Goal: Task Accomplishment & Management: Manage account settings

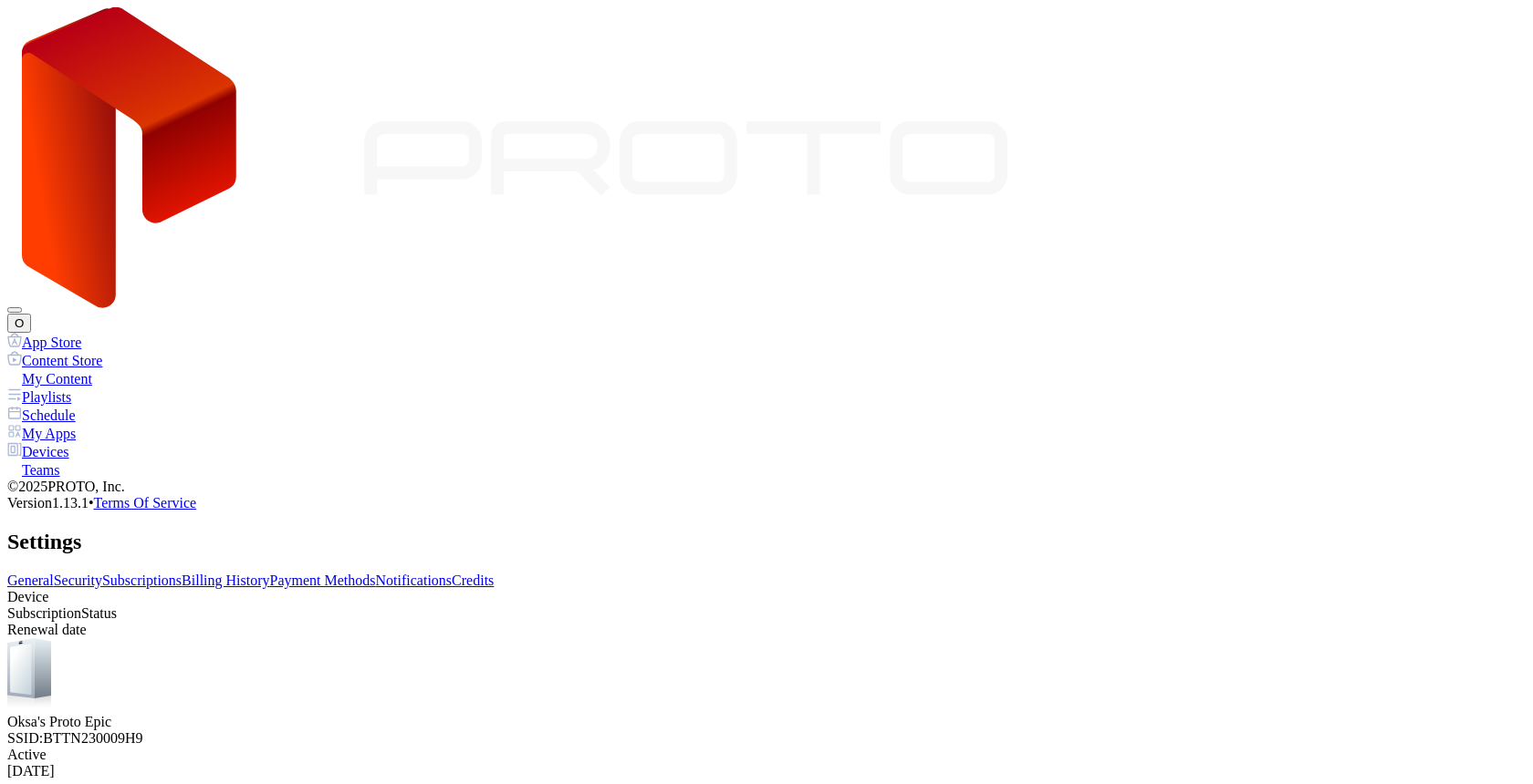
click at [182, 573] on link "Subscriptions" at bounding box center [142, 581] width 79 height 15
click at [376, 573] on link "Payment Methods" at bounding box center [323, 581] width 106 height 15
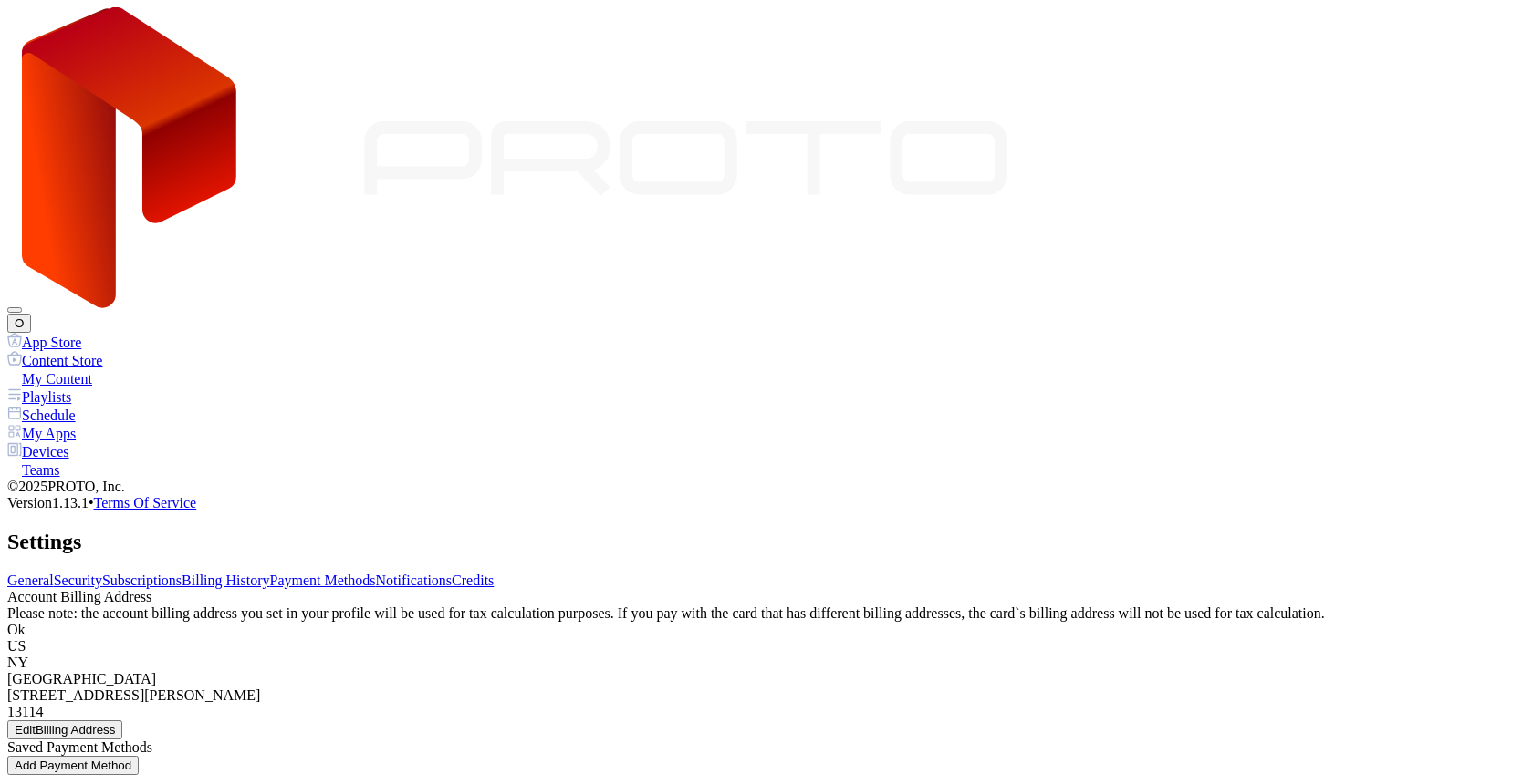
click at [269, 573] on link "Billing History" at bounding box center [225, 581] width 88 height 15
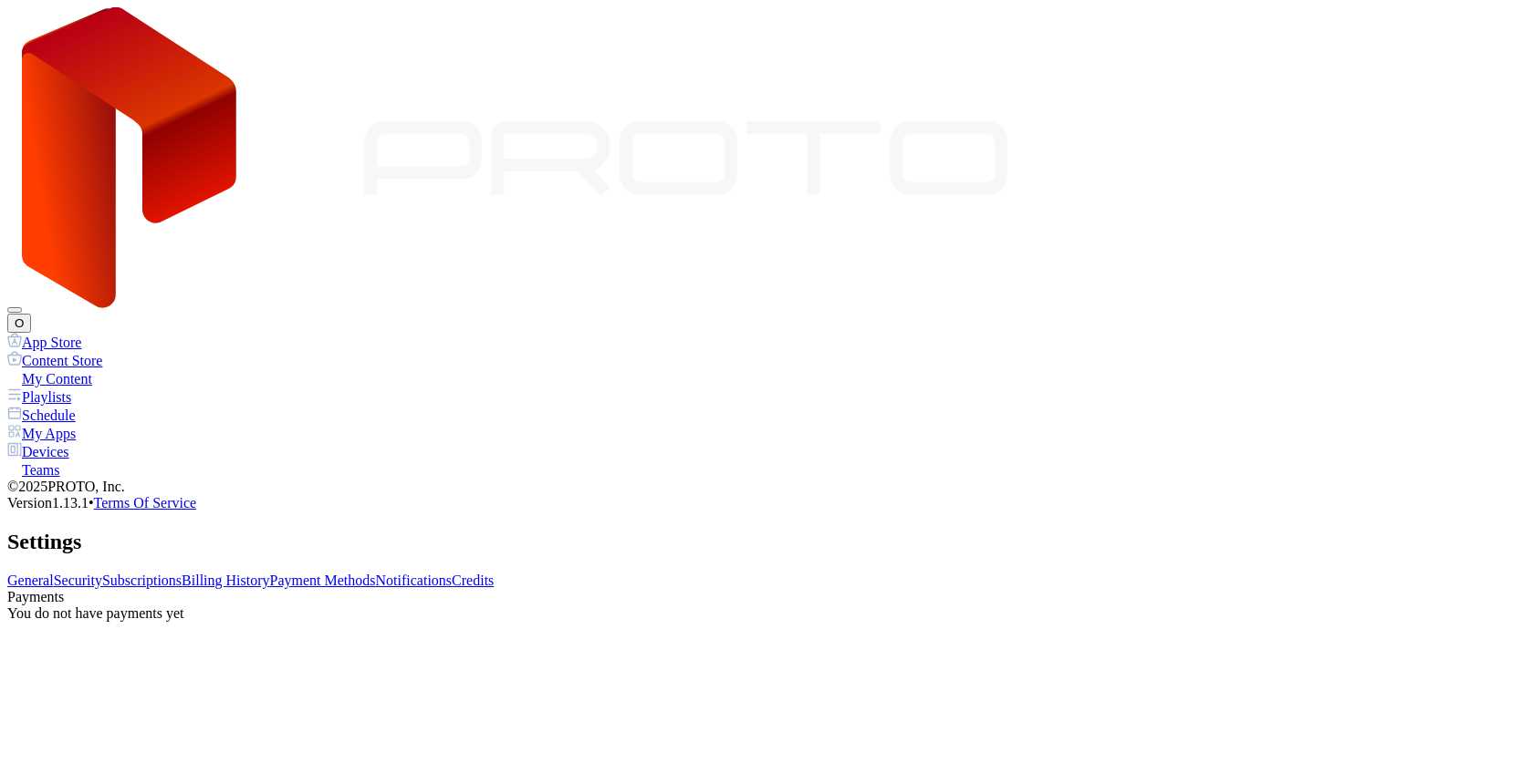
click at [182, 573] on link "Subscriptions" at bounding box center [142, 581] width 79 height 15
click at [31, 314] on button "O" at bounding box center [19, 323] width 24 height 19
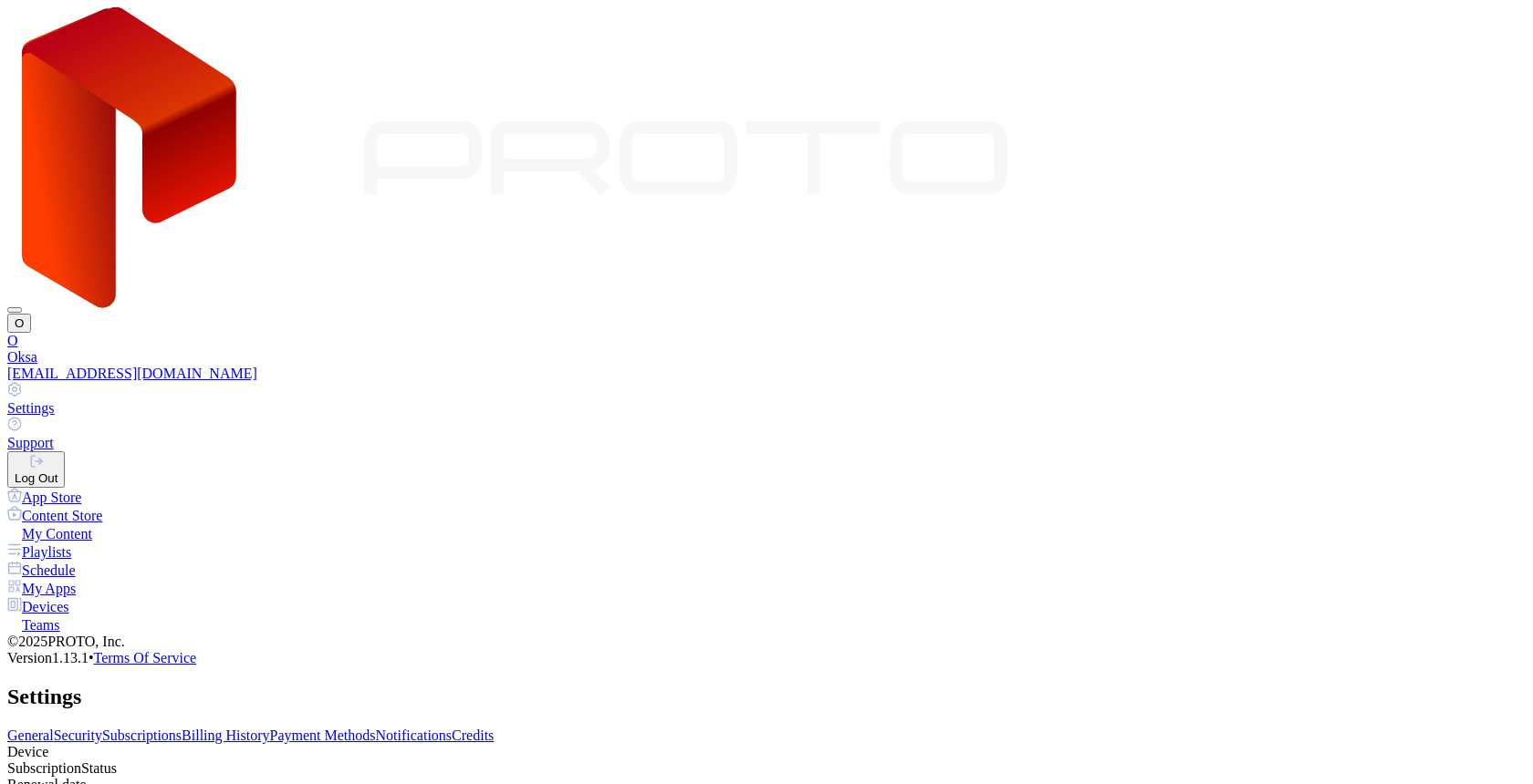
click at [1339, 400] on div "Settings" at bounding box center [766, 408] width 1518 height 16
click at [182, 727] on link "Subscriptions" at bounding box center [142, 735] width 79 height 15
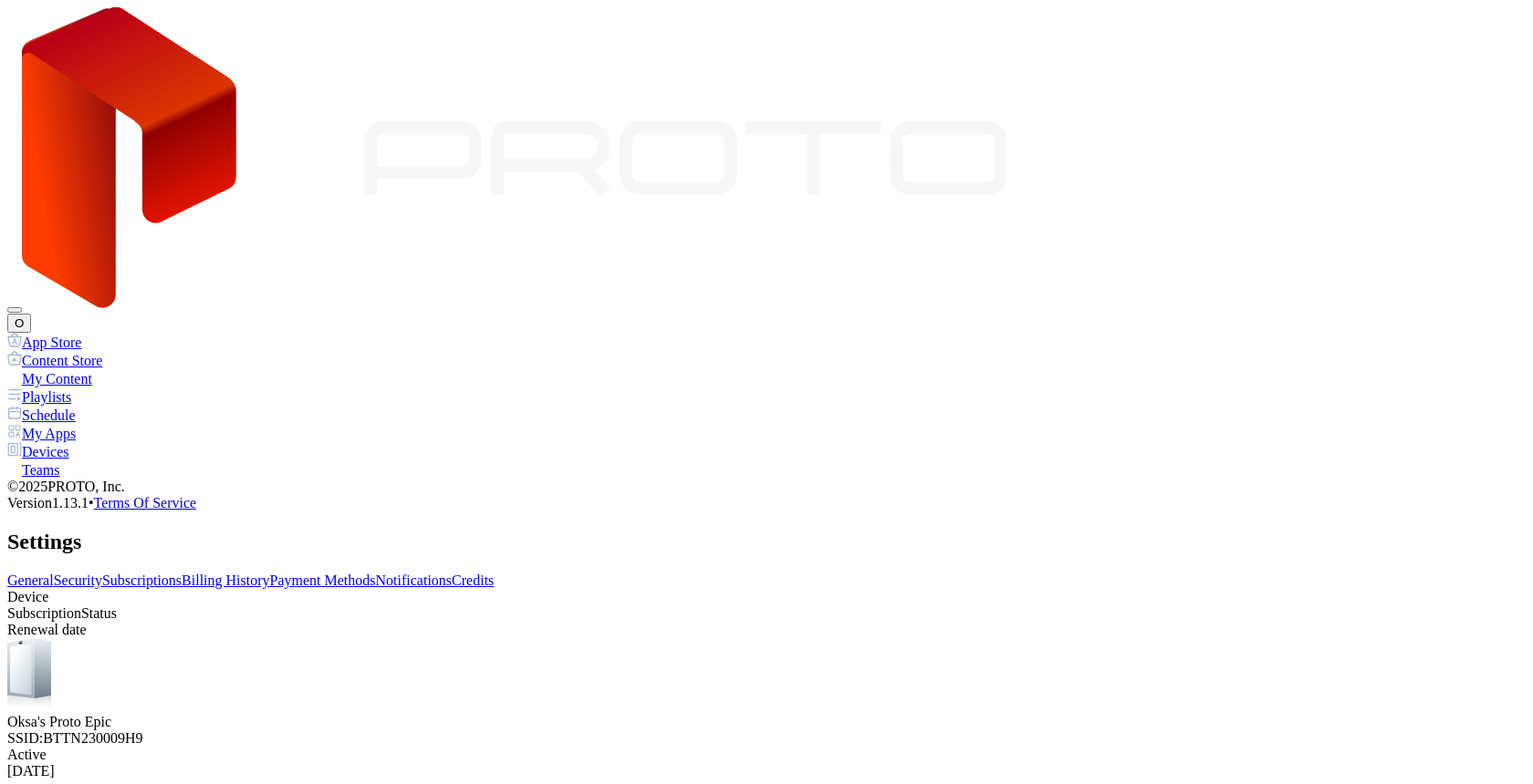
click at [74, 443] on div "Devices" at bounding box center [766, 451] width 1518 height 18
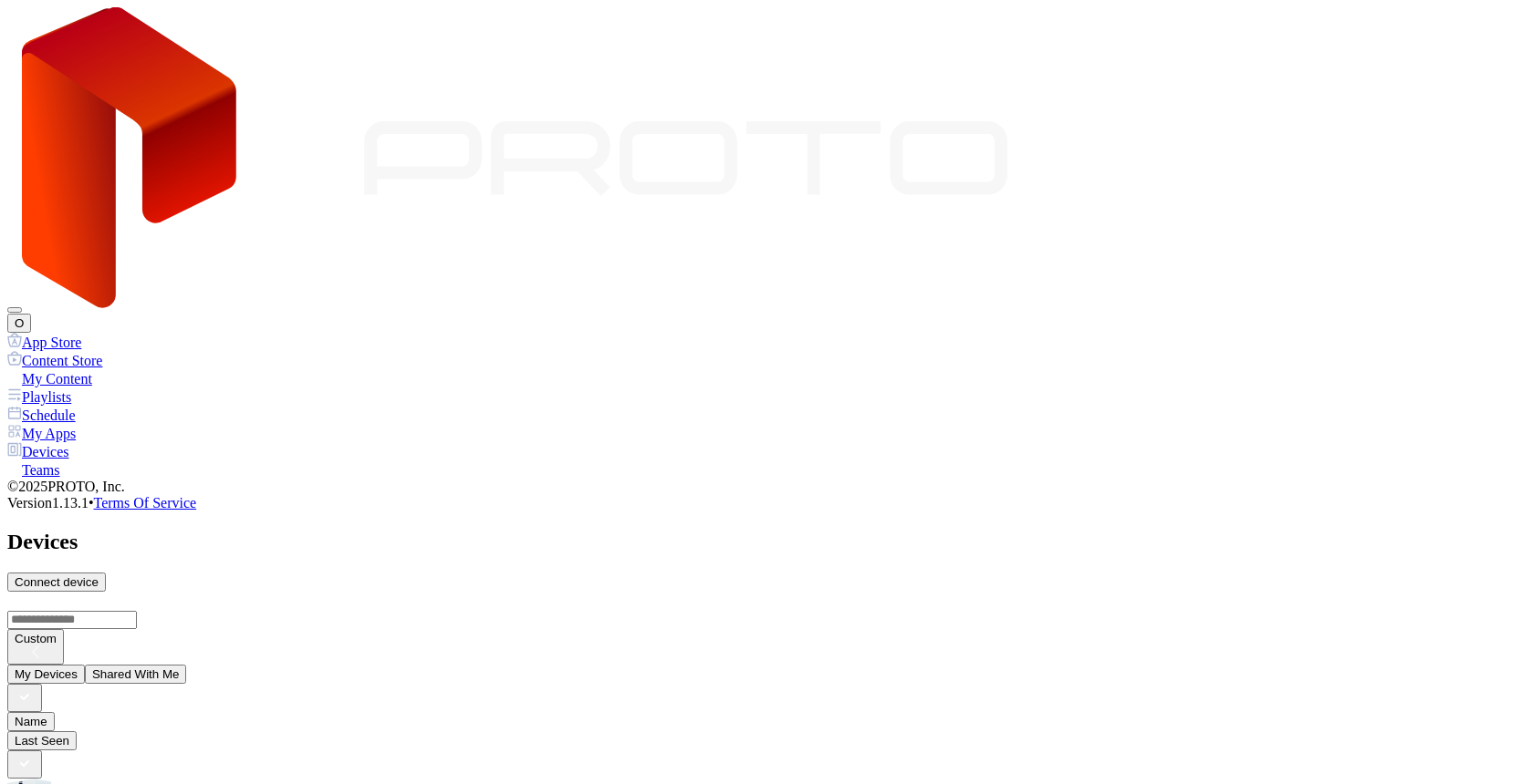
click at [98, 575] on div "Connect device" at bounding box center [56, 582] width 84 height 13
type input "*"
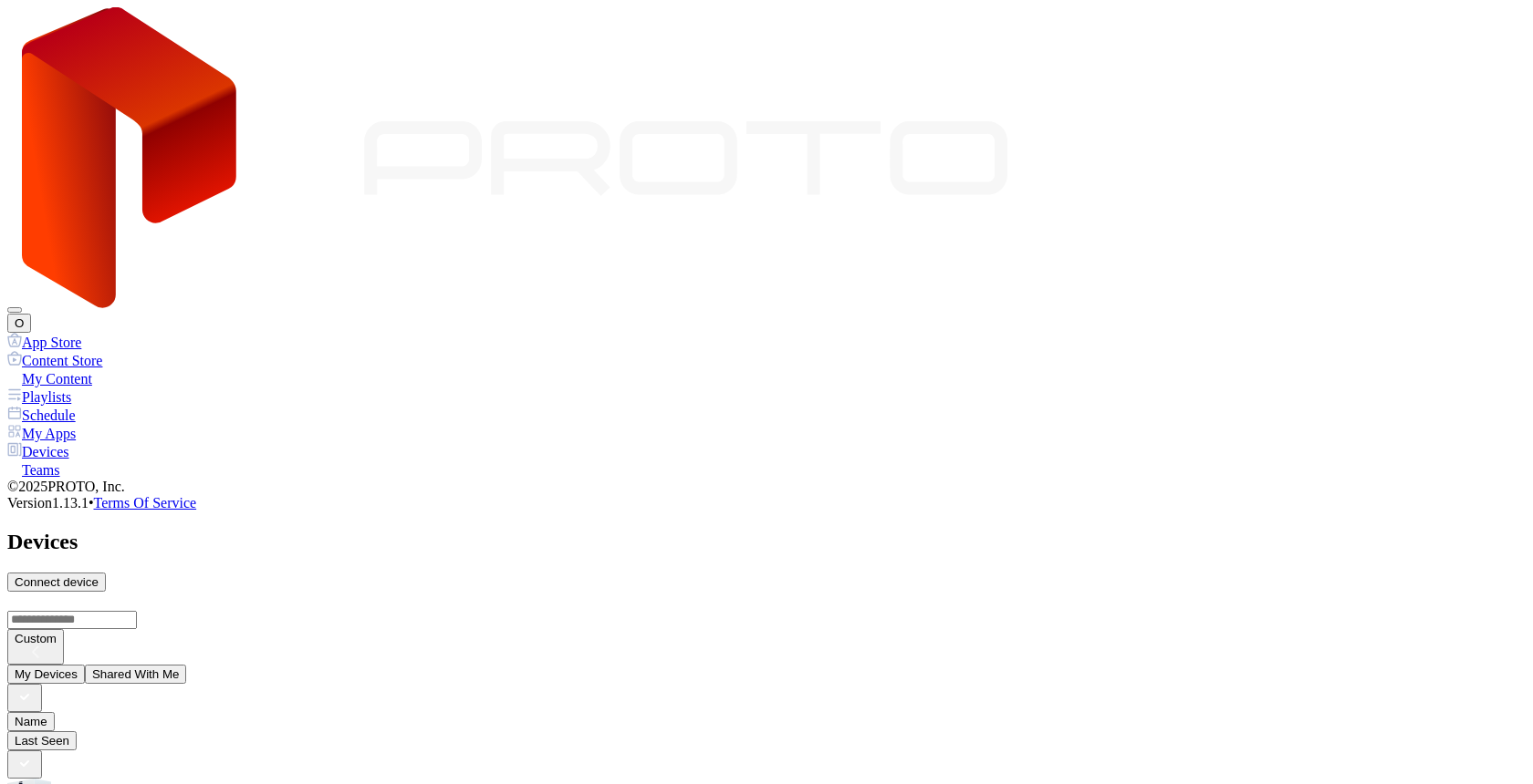
type input "*"
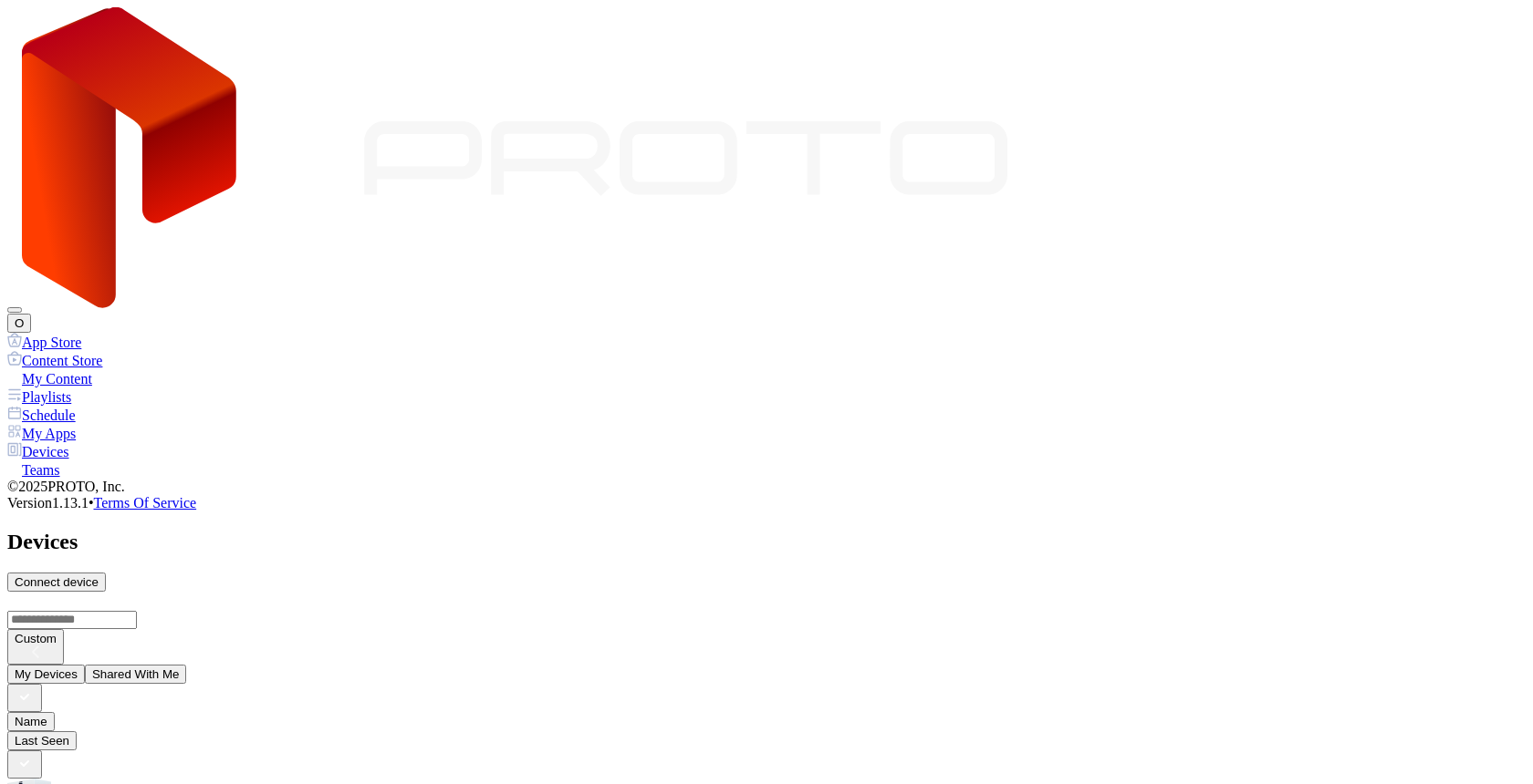
click at [31, 314] on button "O" at bounding box center [19, 323] width 24 height 19
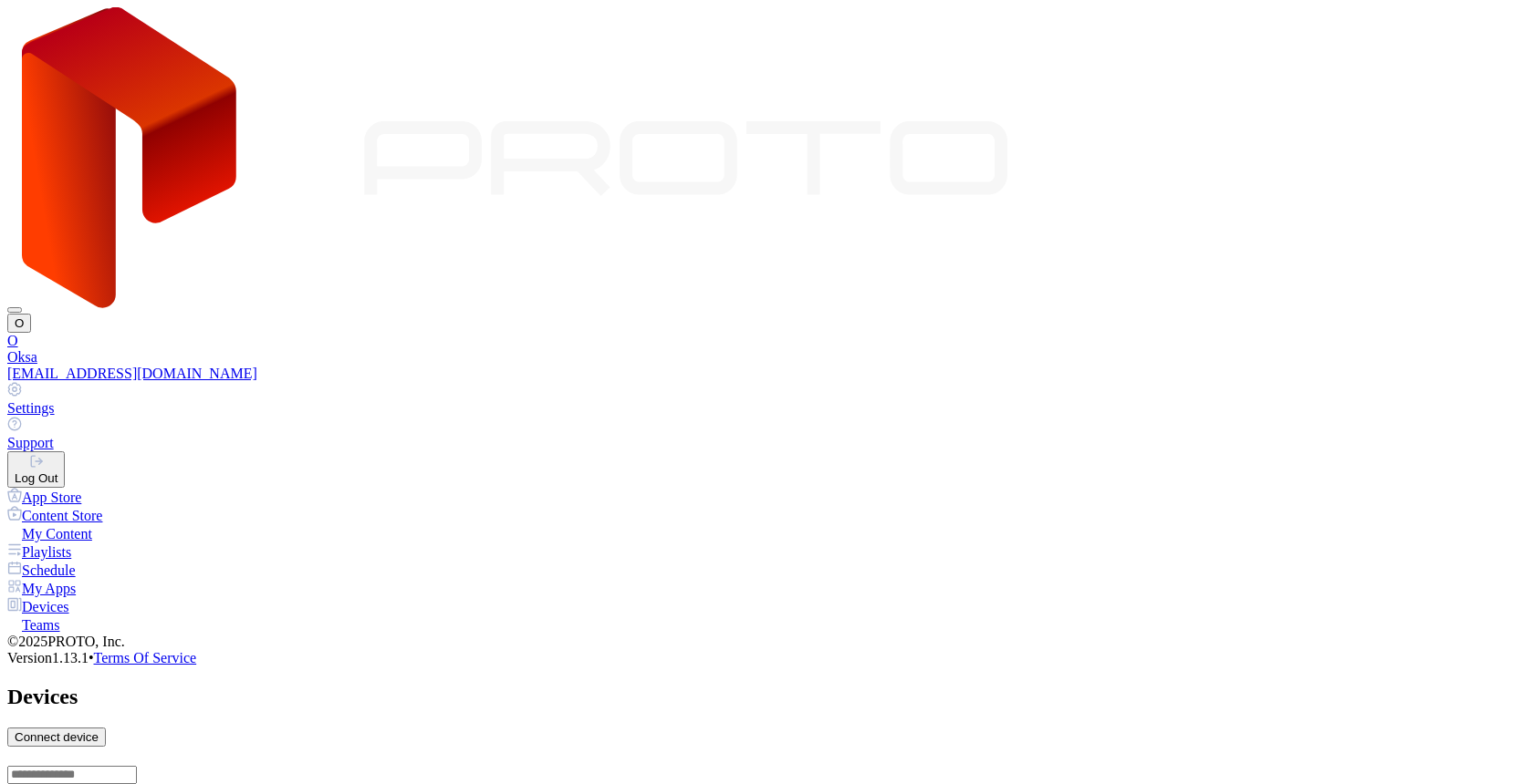
click at [1311, 400] on div "Settings" at bounding box center [766, 408] width 1518 height 16
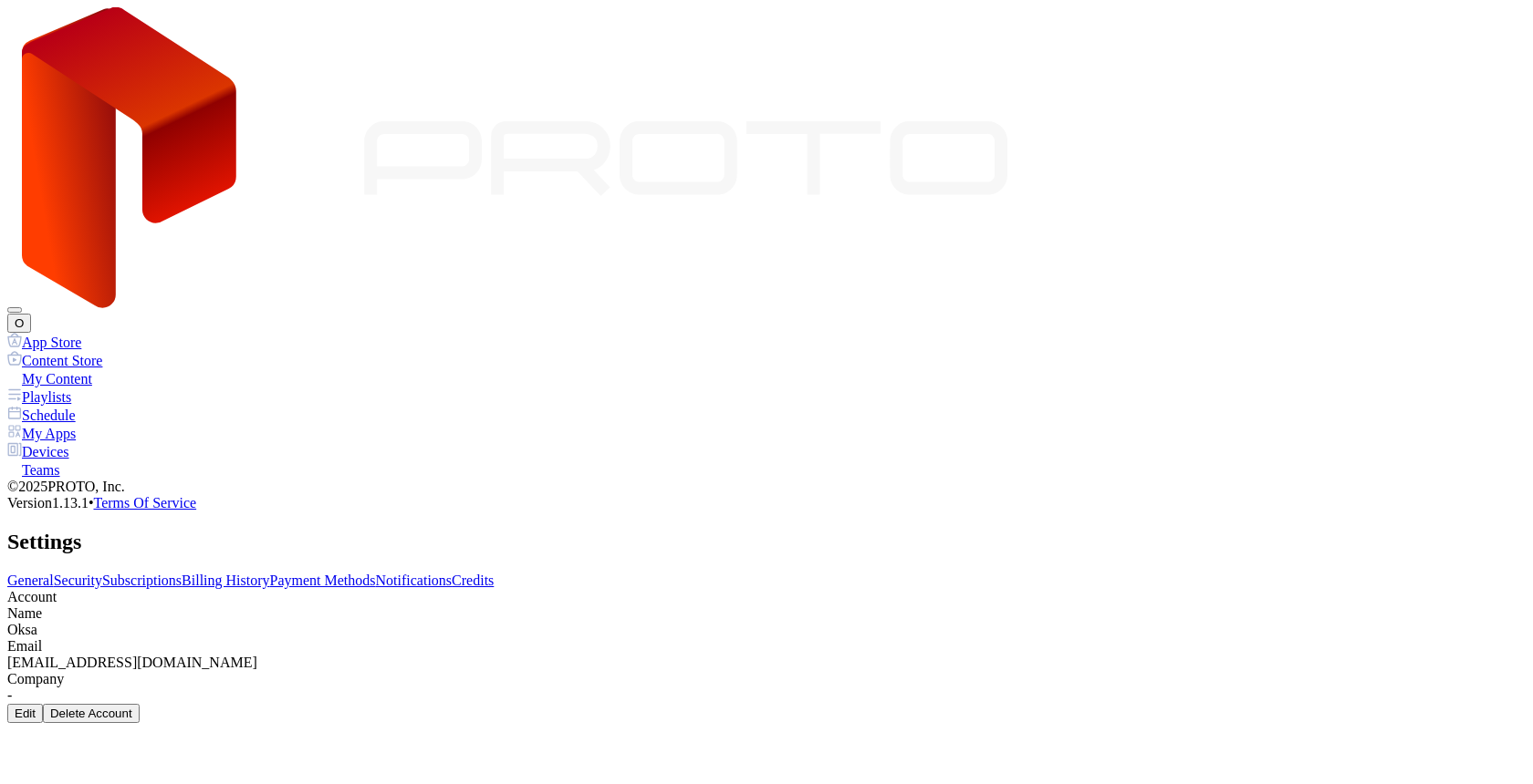
click at [182, 573] on link "Subscriptions" at bounding box center [142, 581] width 79 height 15
click at [605, 573] on div "General Security Subscriptions Billing History Payment Methods Notifications Cr…" at bounding box center [766, 676] width 1518 height 207
click at [599, 573] on div "General Security Subscriptions Billing History Payment Methods Notifications Cr…" at bounding box center [766, 676] width 1518 height 207
click at [269, 573] on link "Billing History" at bounding box center [225, 581] width 88 height 15
click at [182, 573] on link "Subscriptions" at bounding box center [142, 581] width 79 height 15
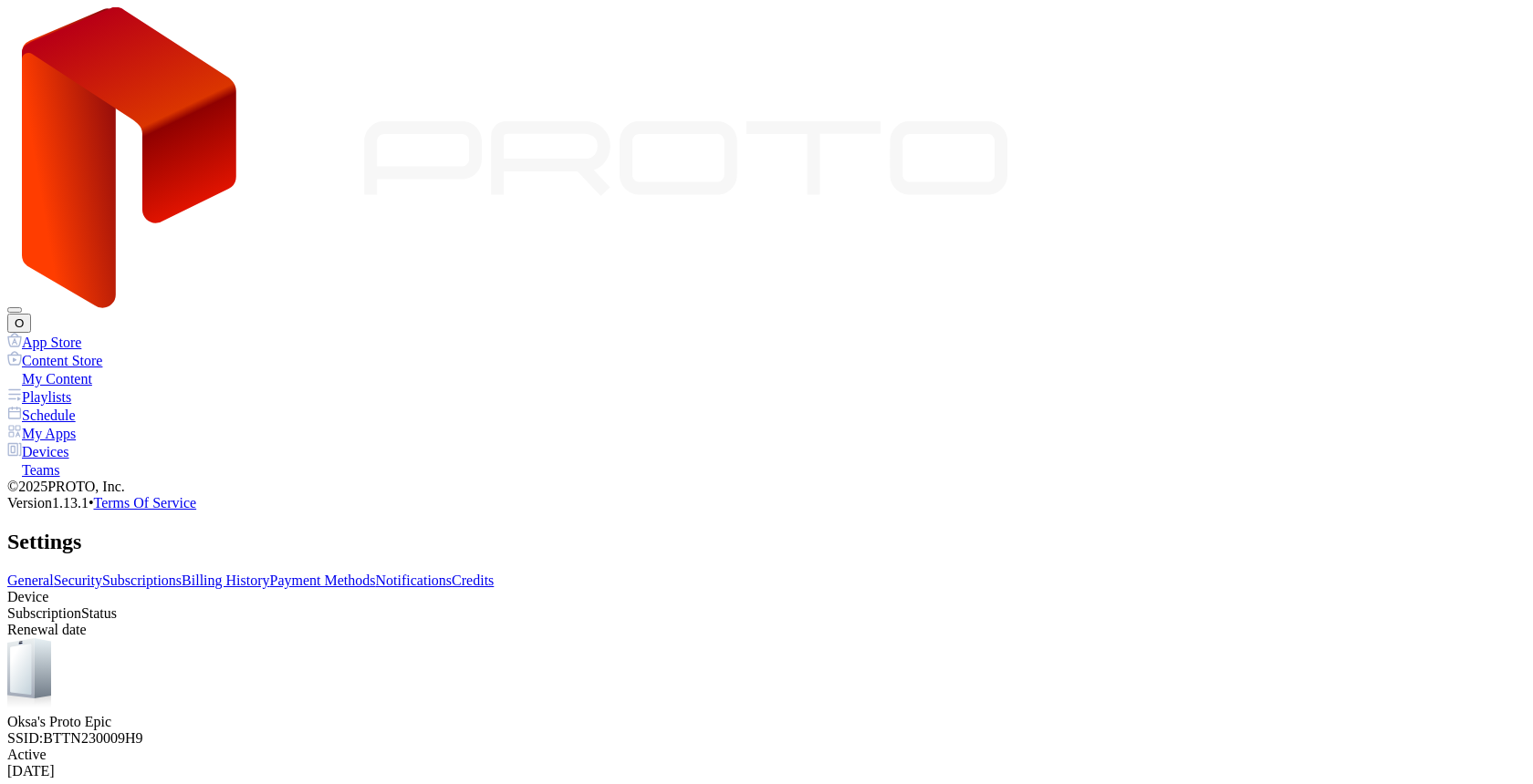
click at [90, 443] on div "Devices" at bounding box center [766, 451] width 1518 height 18
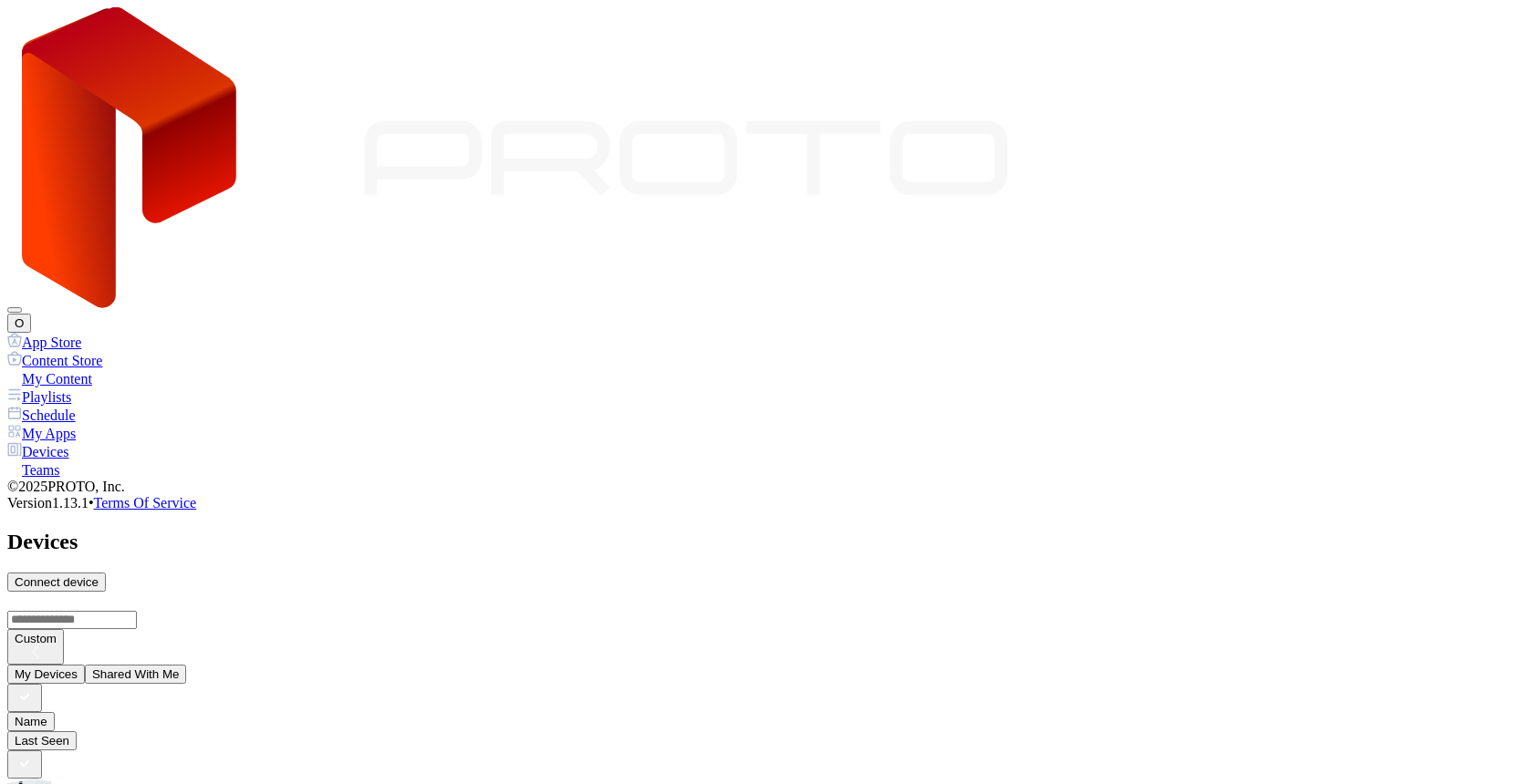
click at [98, 575] on div "Connect device" at bounding box center [56, 582] width 84 height 13
type input "*"
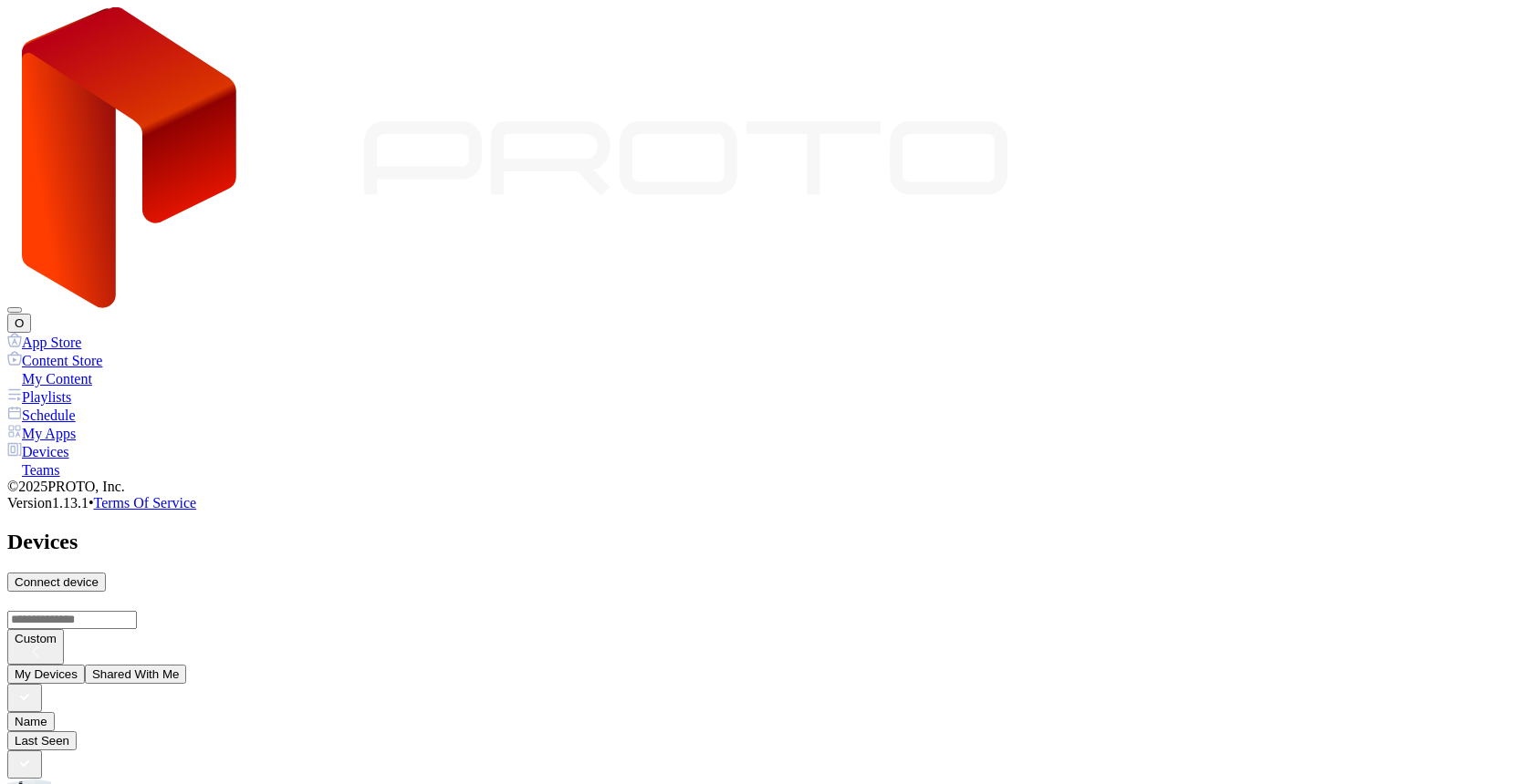
type input "*"
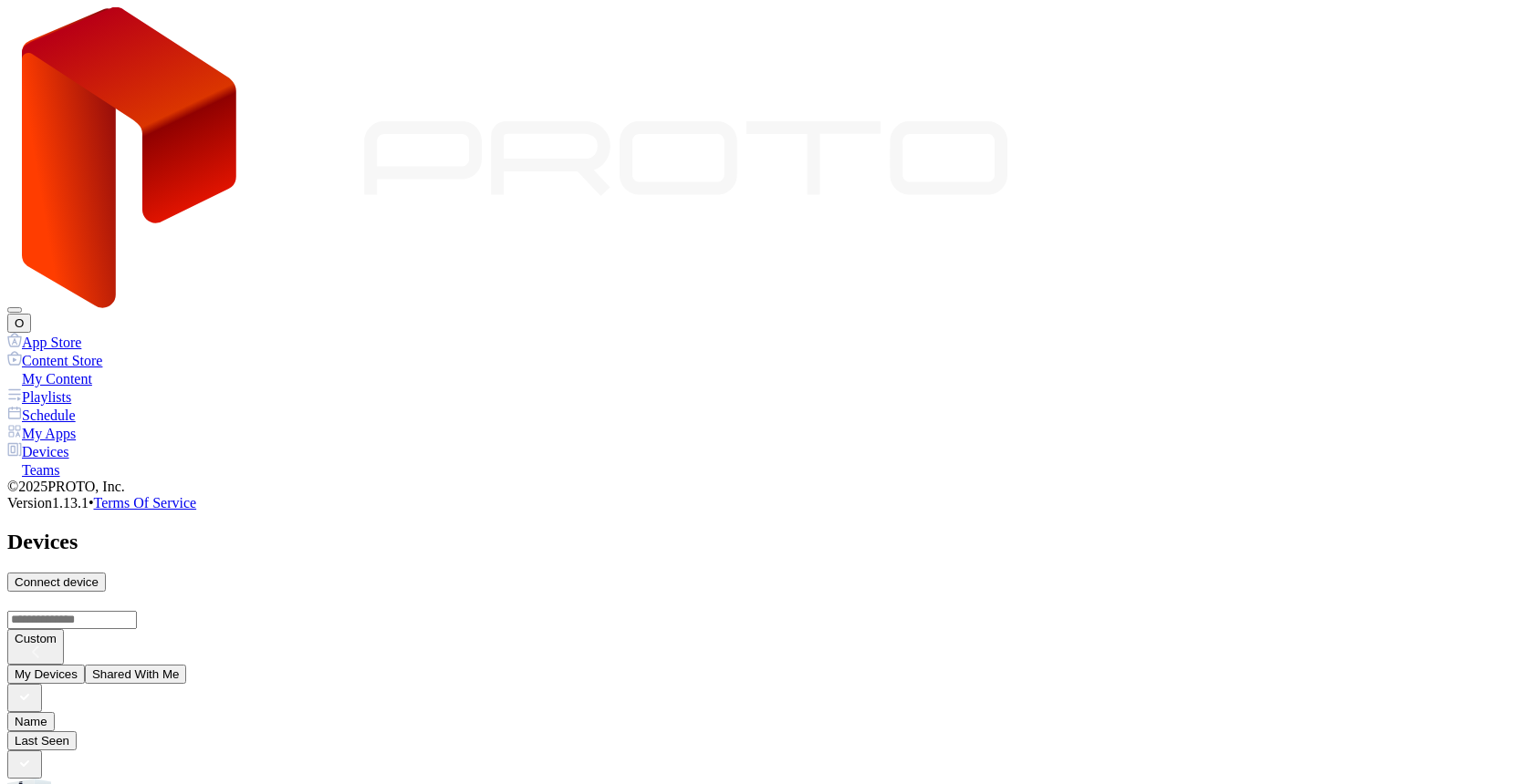
click at [31, 314] on button "O" at bounding box center [19, 323] width 24 height 19
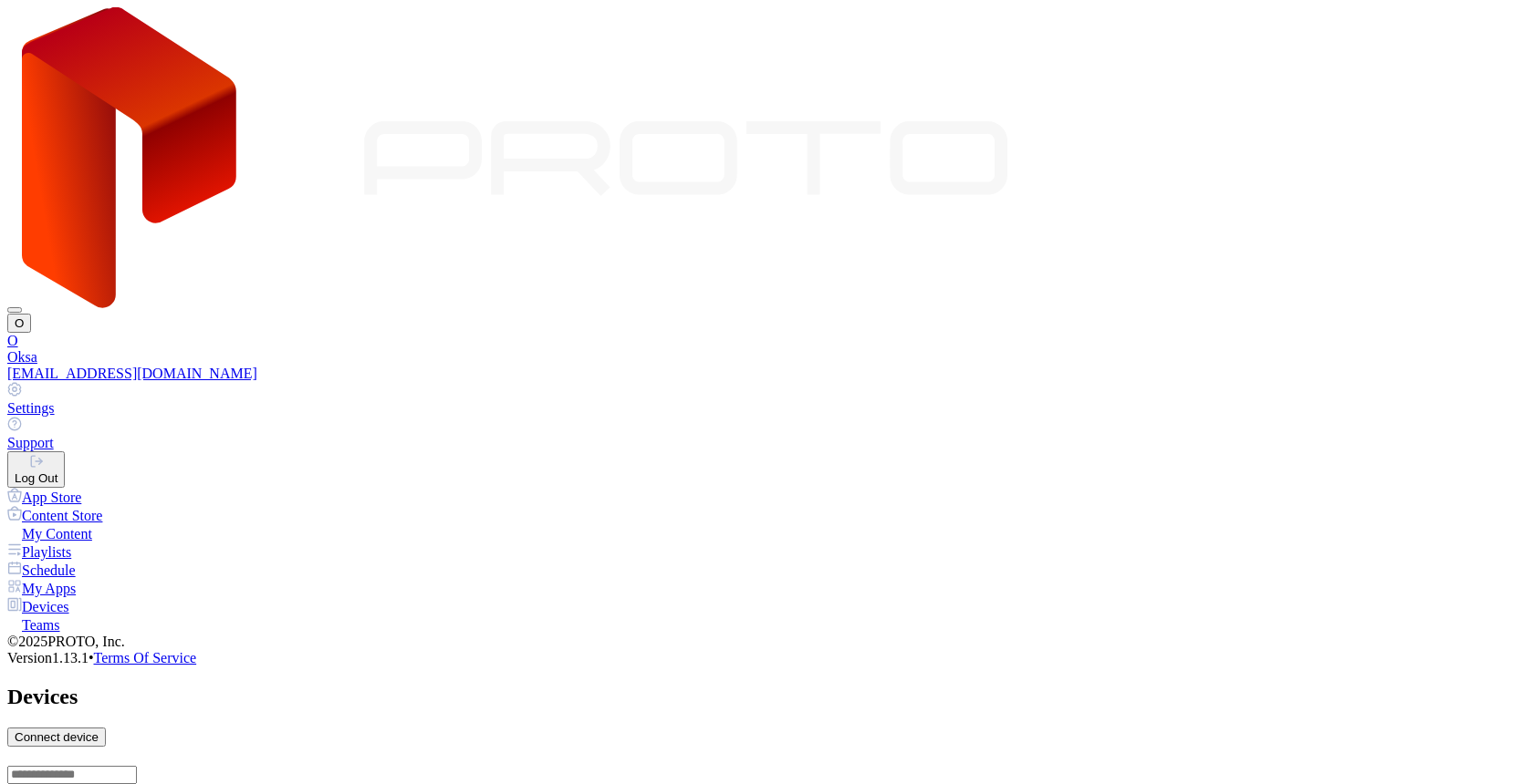
click at [1369, 382] on link "Settings" at bounding box center [766, 399] width 1518 height 35
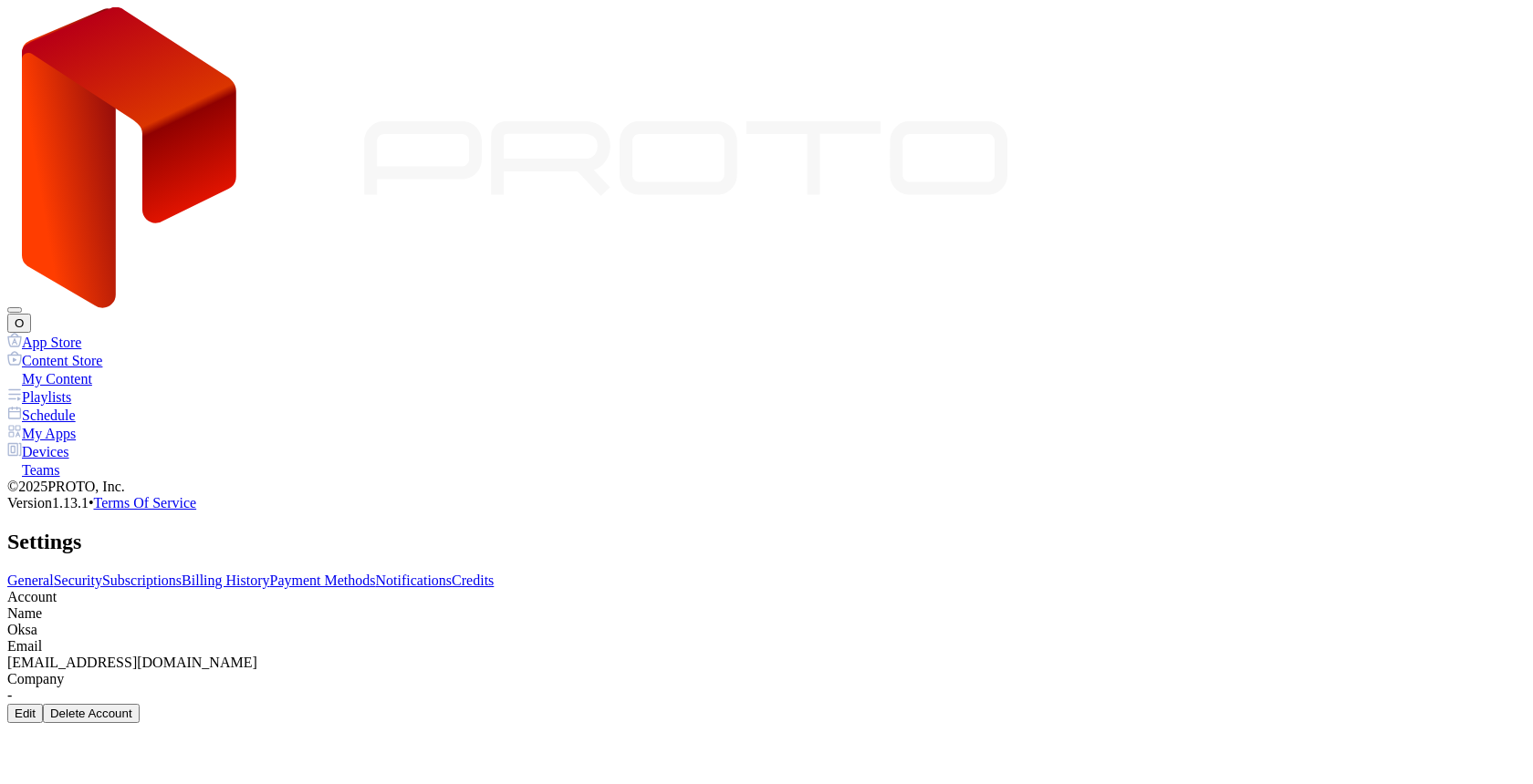
click at [182, 573] on link "Subscriptions" at bounding box center [142, 581] width 79 height 15
click at [269, 573] on link "Billing History" at bounding box center [225, 581] width 88 height 15
click at [376, 573] on link "Payment Methods" at bounding box center [323, 581] width 106 height 15
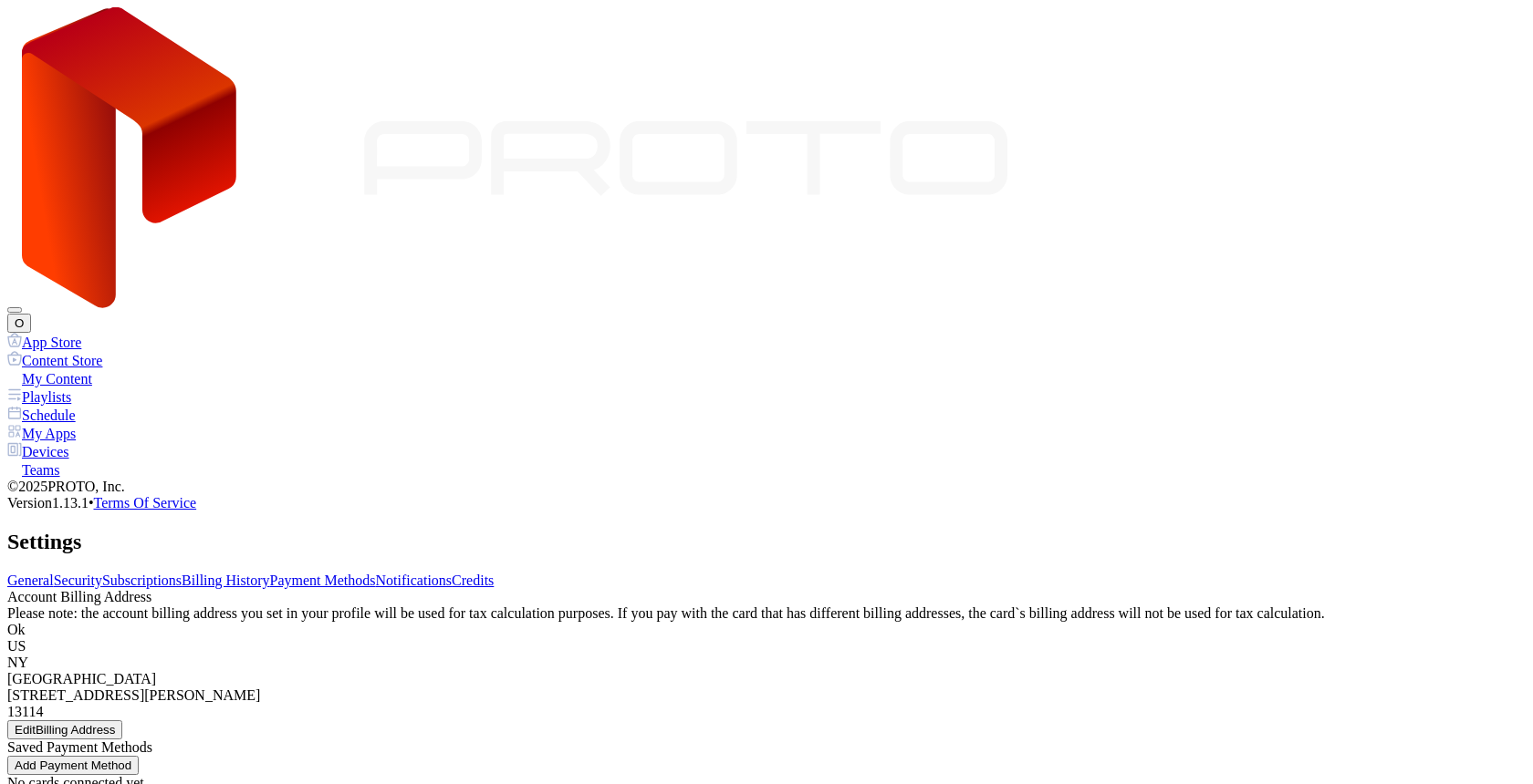
click at [182, 573] on link "Subscriptions" at bounding box center [142, 581] width 79 height 15
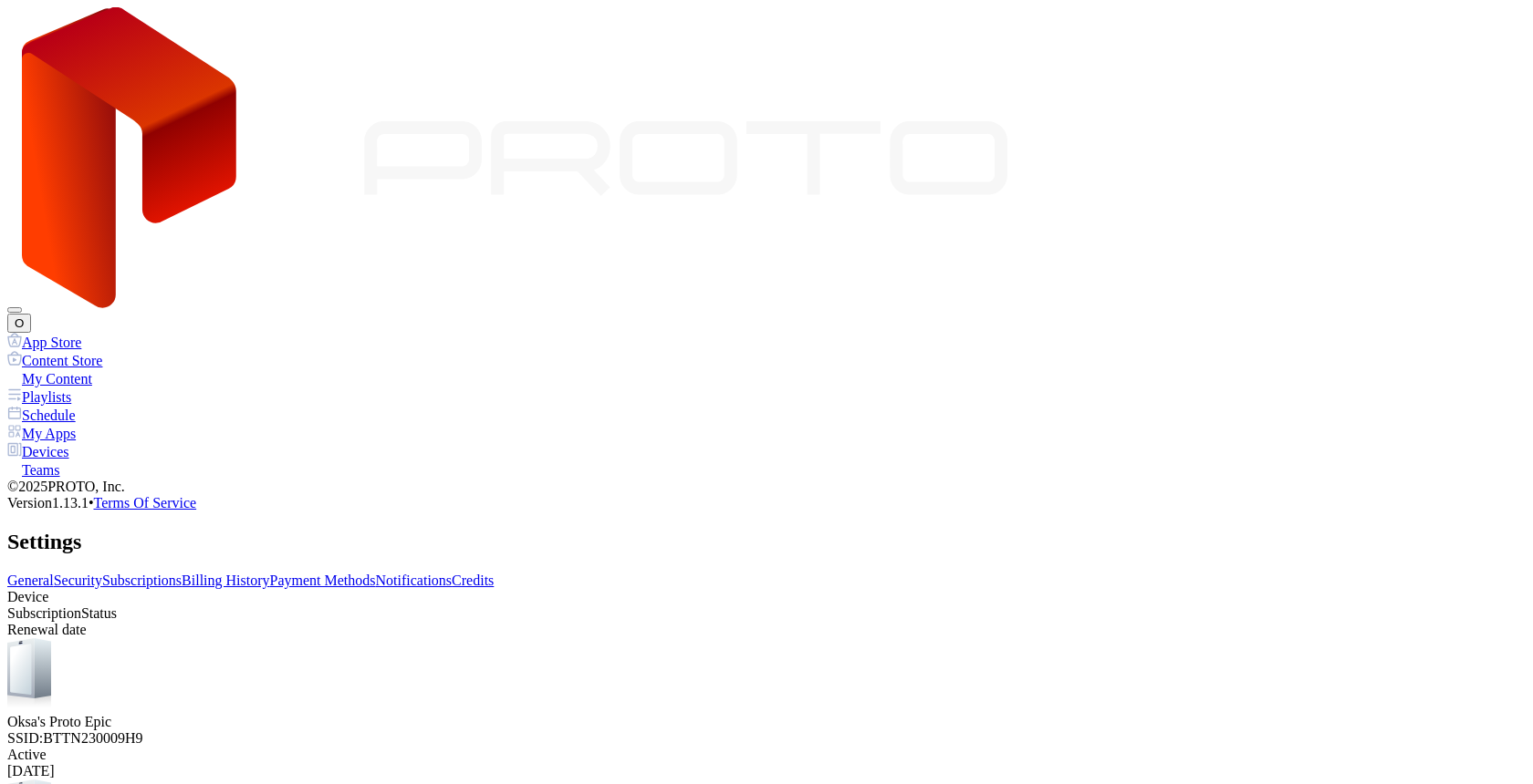
click at [269, 573] on link "Billing History" at bounding box center [225, 581] width 88 height 15
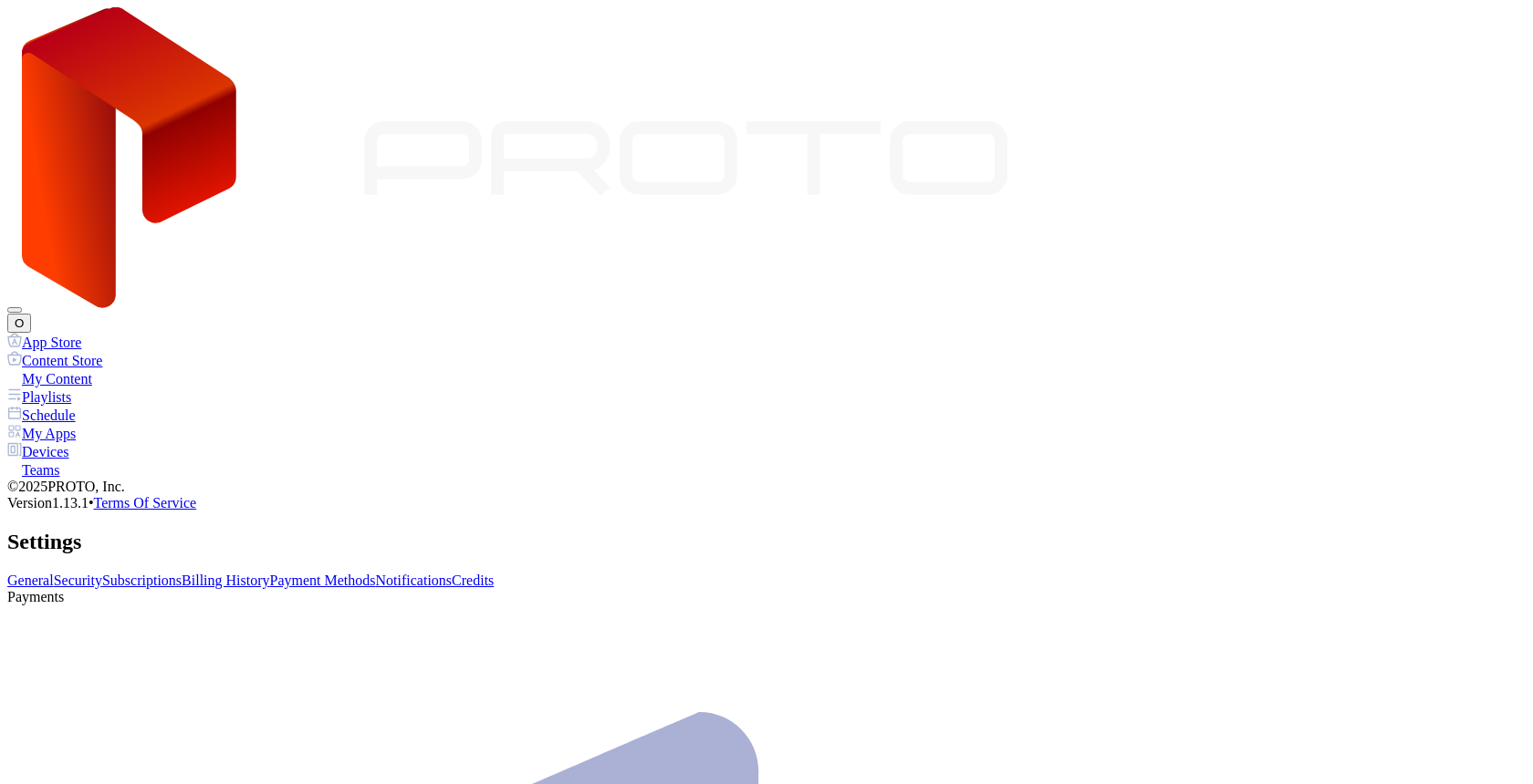
click at [376, 573] on link "Payment Methods" at bounding box center [323, 581] width 106 height 15
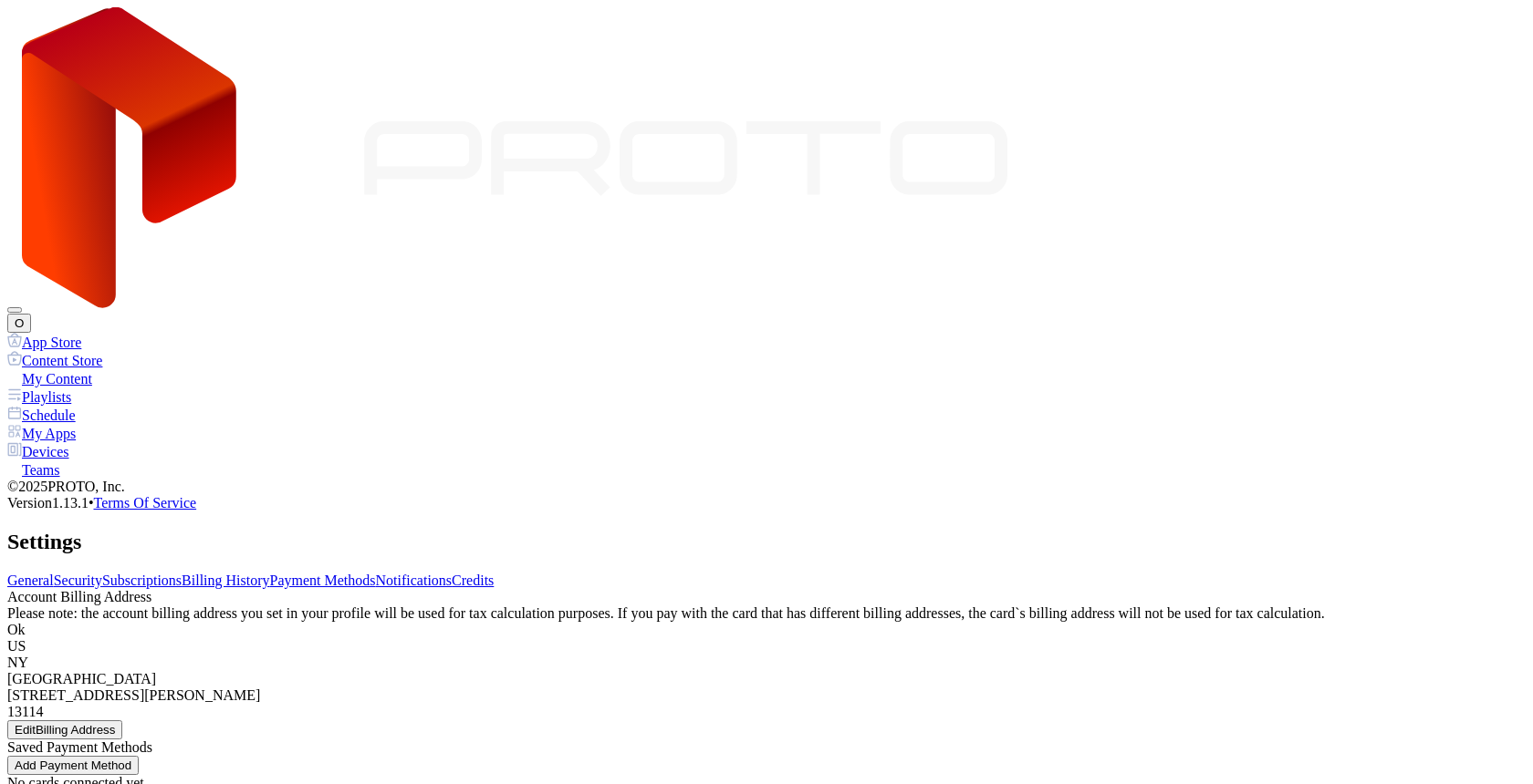
click at [826, 775] on div "No cards connected yet Add Payment Method" at bounding box center [766, 793] width 1518 height 36
